Goal: Obtain resource: Obtain resource

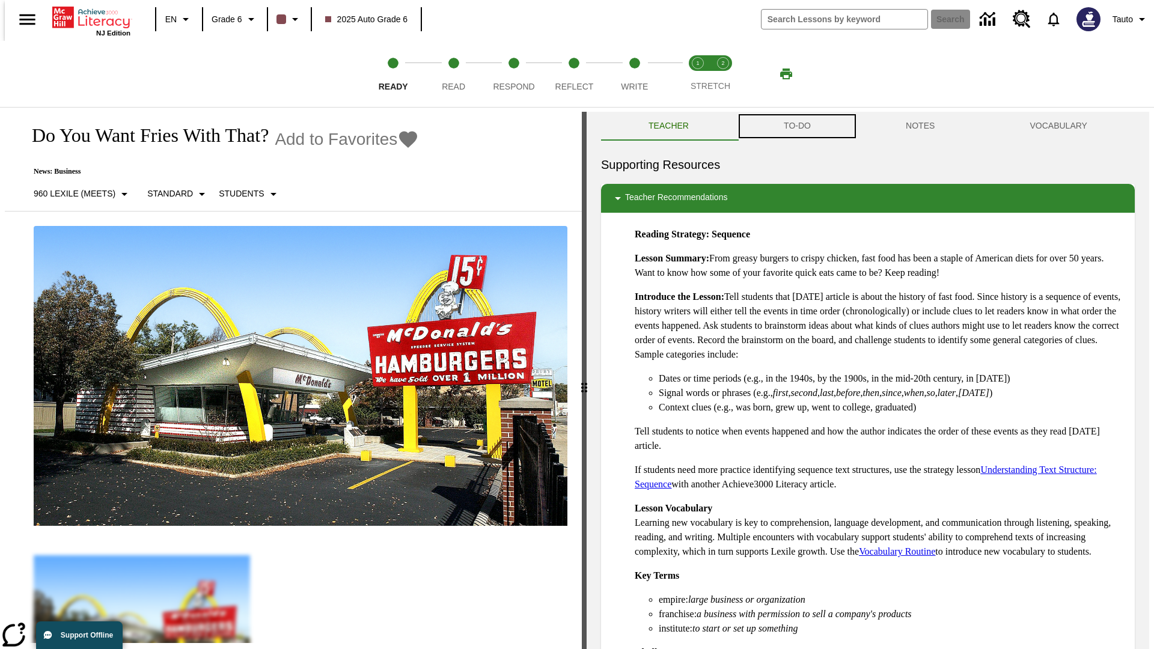
click at [796, 126] on button "TO-DO" at bounding box center [797, 126] width 122 height 29
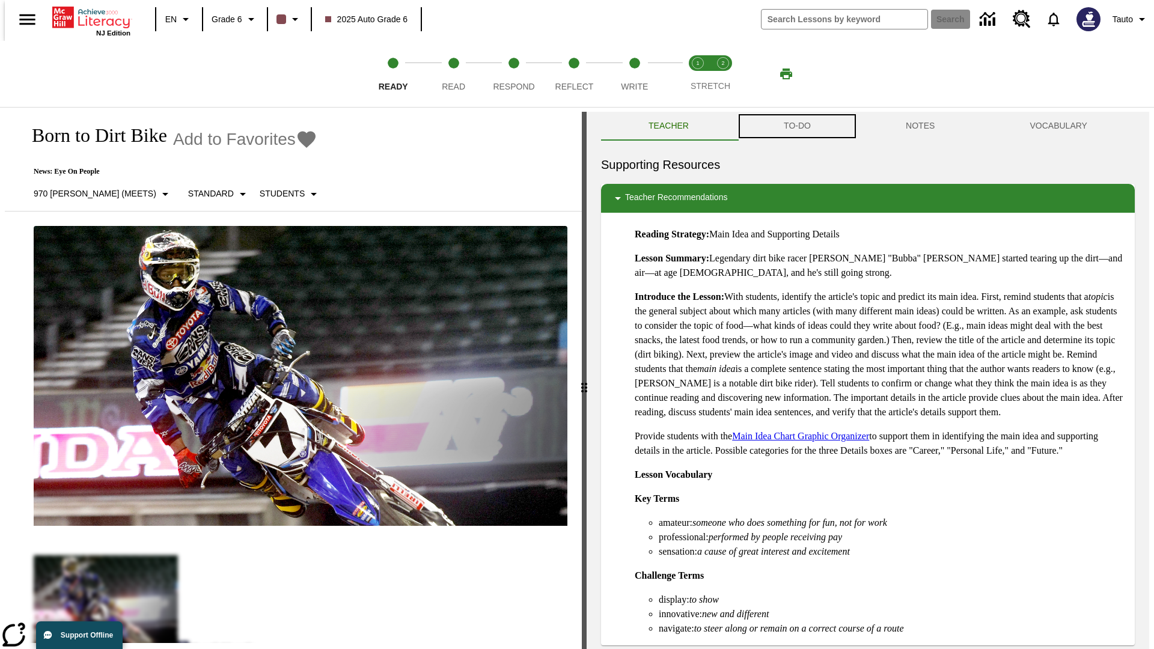
click at [796, 126] on button "TO-DO" at bounding box center [797, 126] width 122 height 29
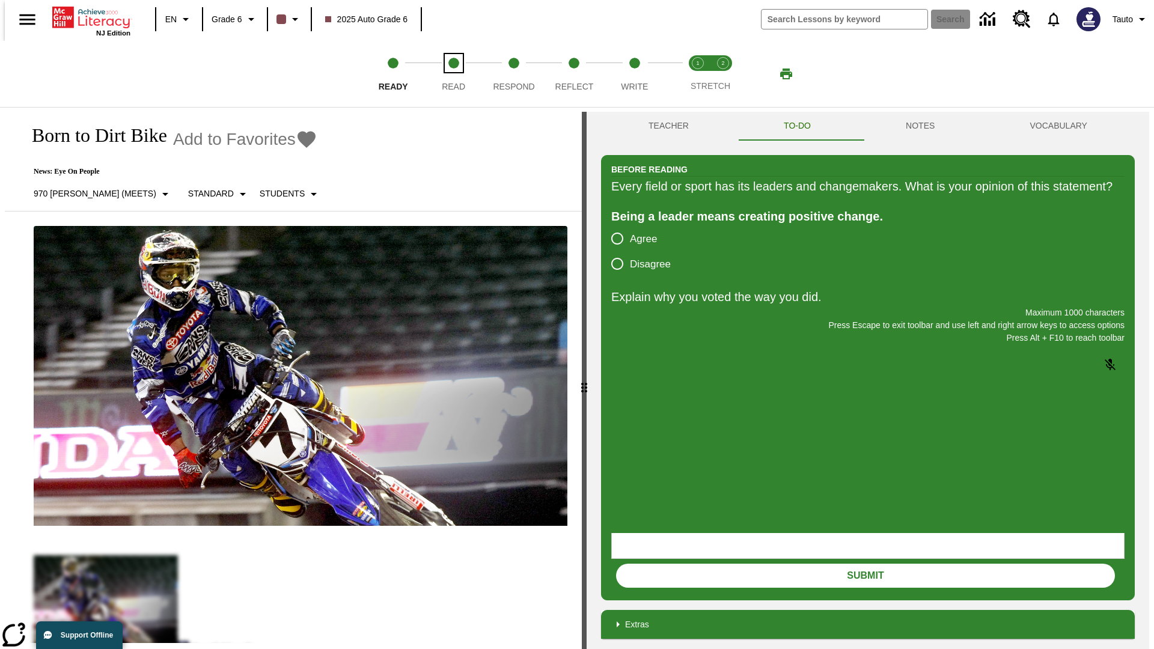
click at [453, 74] on span "Read" at bounding box center [453, 82] width 23 height 22
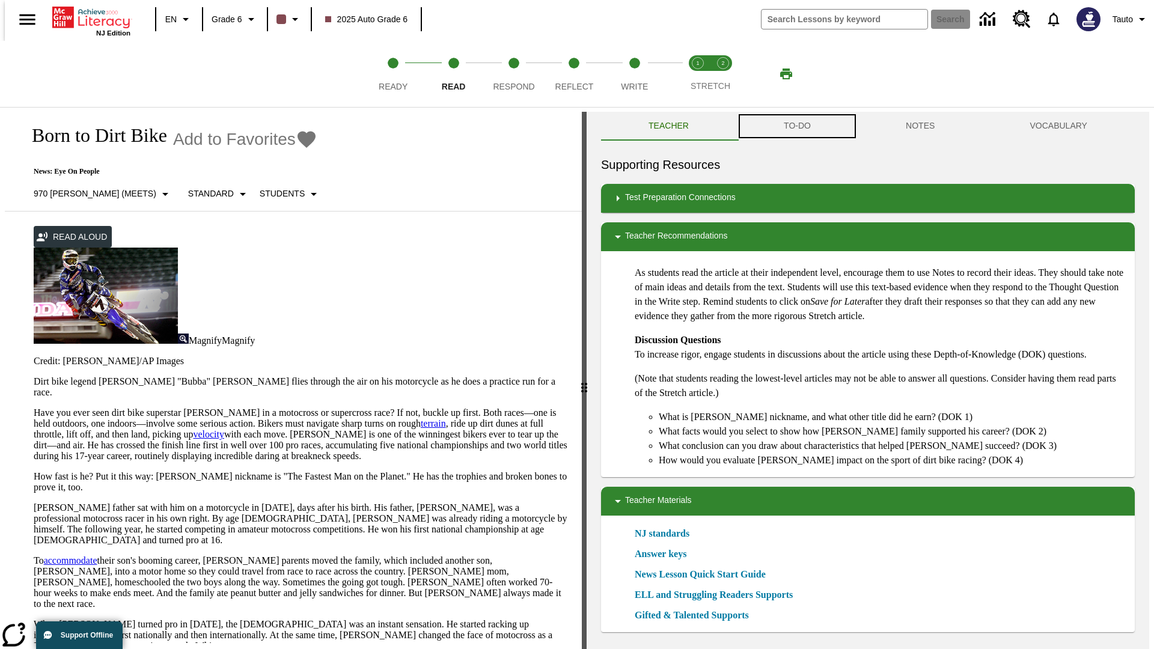
scroll to position [1, 0]
click at [796, 126] on button "TO-DO" at bounding box center [797, 125] width 122 height 29
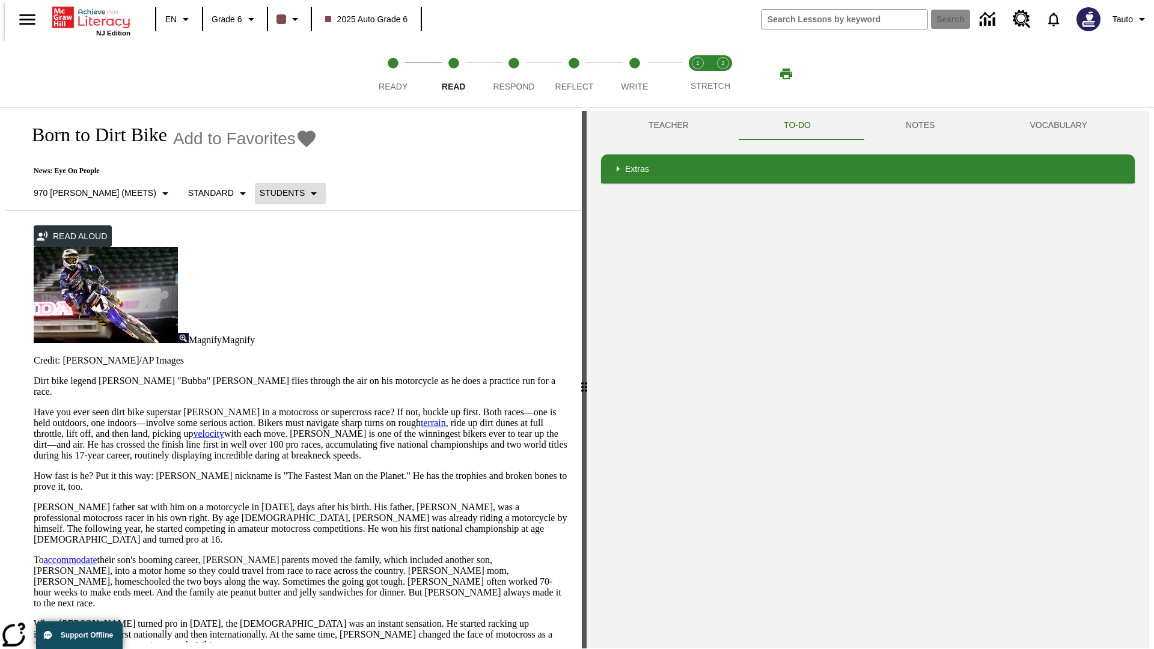
click at [260, 193] on p "Students" at bounding box center [282, 193] width 45 height 13
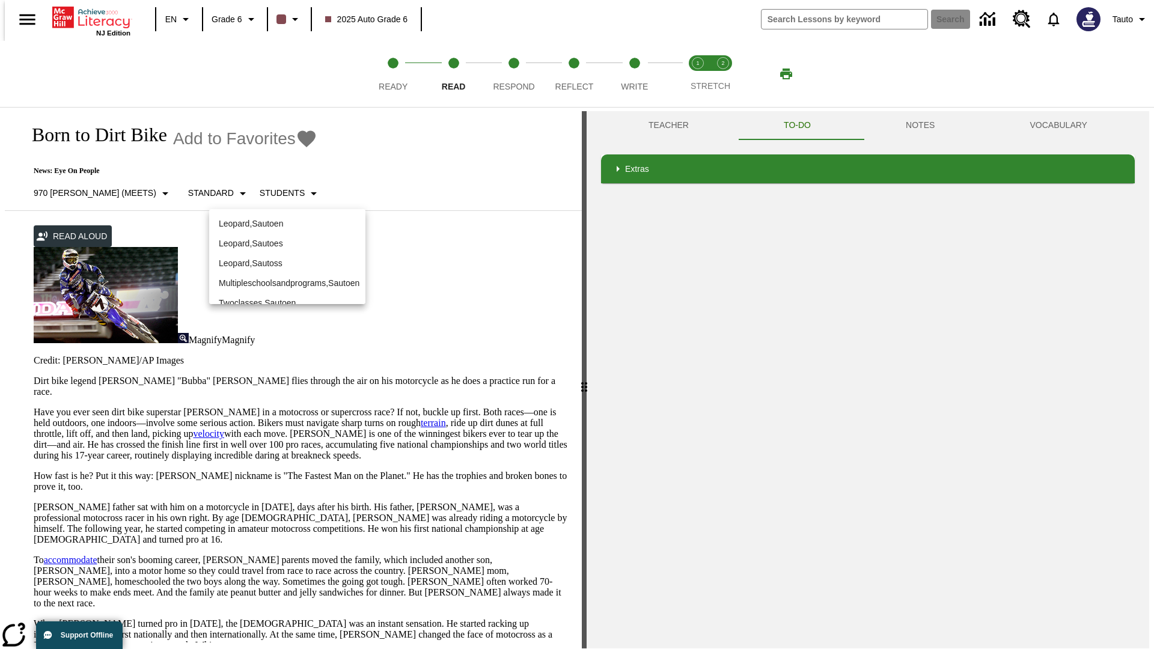
click at [287, 224] on p "Leopard , Sautoen" at bounding box center [287, 224] width 137 height 13
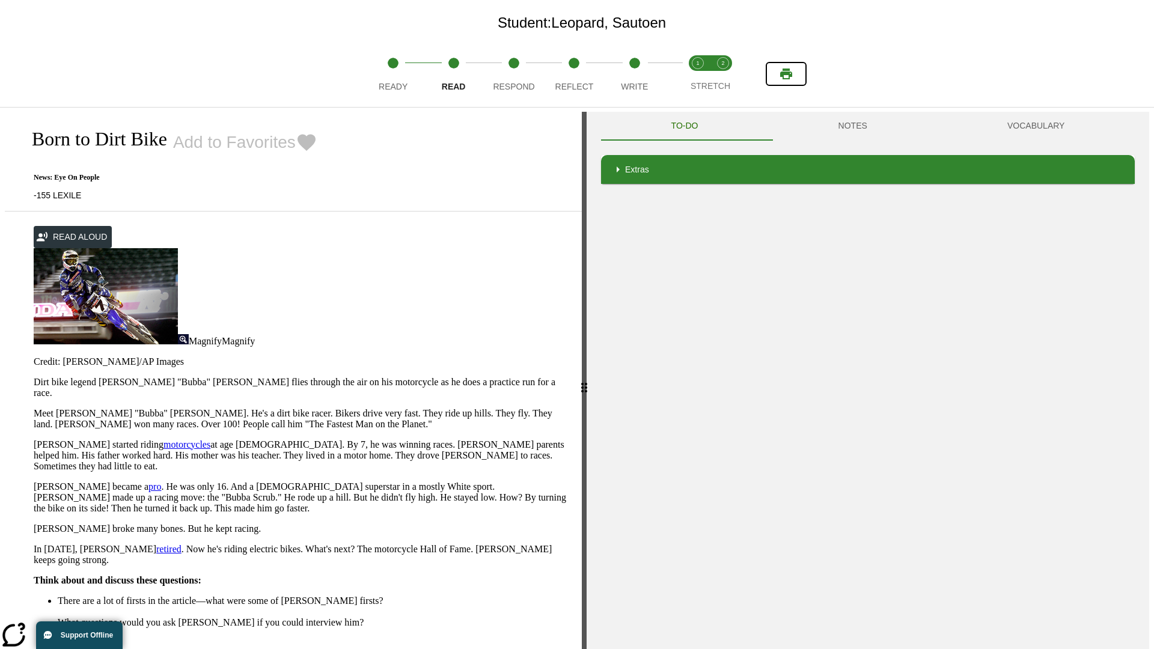
click at [786, 74] on icon "Print" at bounding box center [786, 74] width 12 height 11
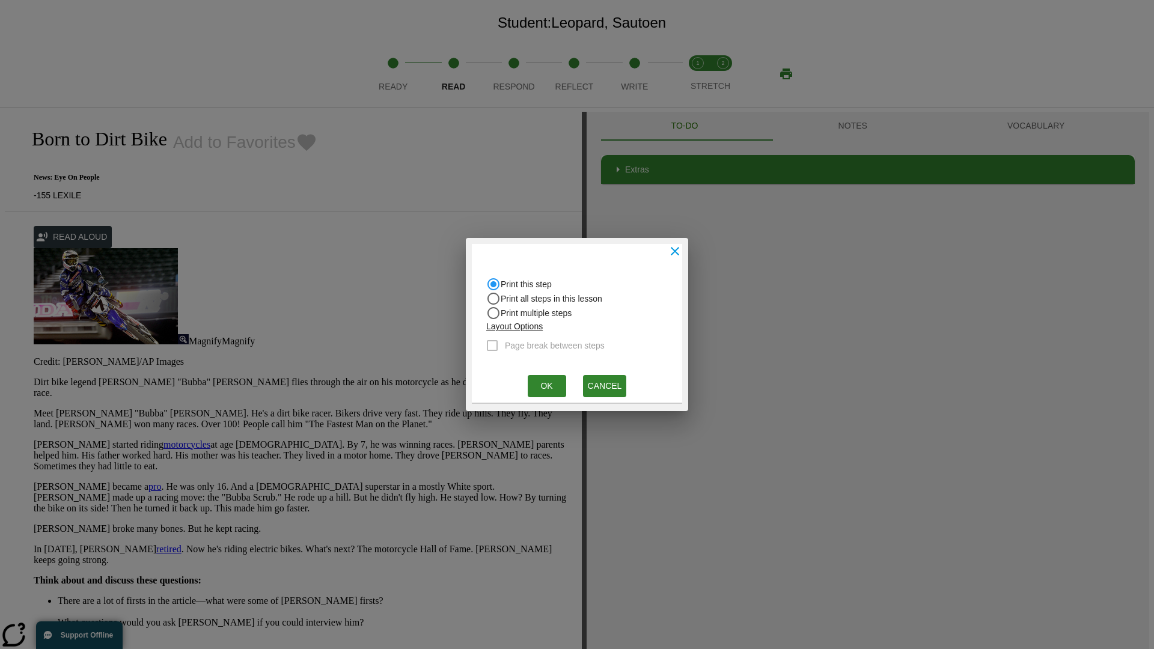
click at [493, 292] on input "Print all steps in this lesson" at bounding box center [493, 284] width 14 height 14
radio input "true"
radio input "false"
checkbox input "true"
click at [546, 386] on button "Ok" at bounding box center [547, 386] width 38 height 22
